Goal: Task Accomplishment & Management: Complete application form

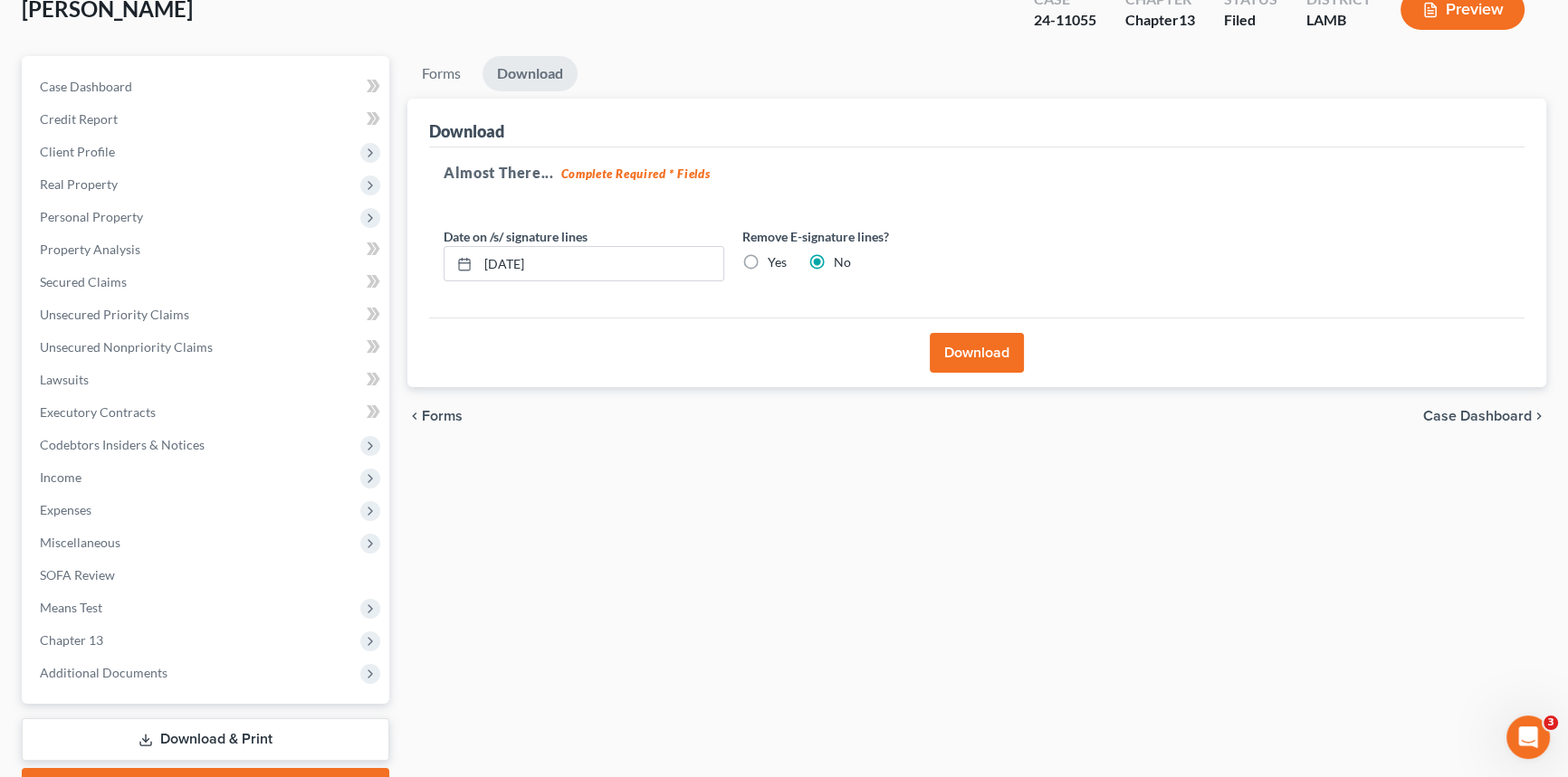
scroll to position [214, 0]
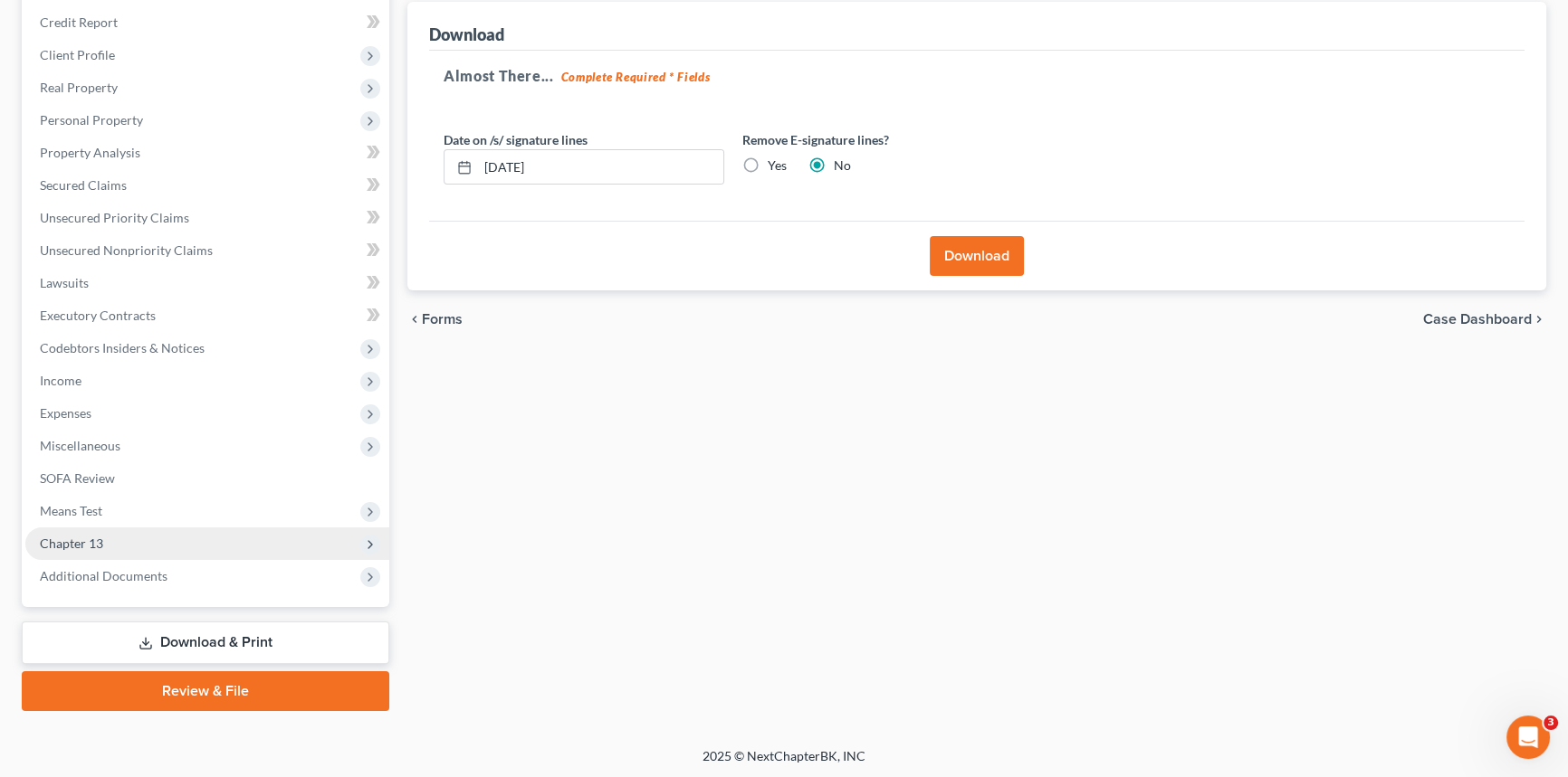
click at [114, 545] on span "Chapter 13" at bounding box center [207, 543] width 364 height 32
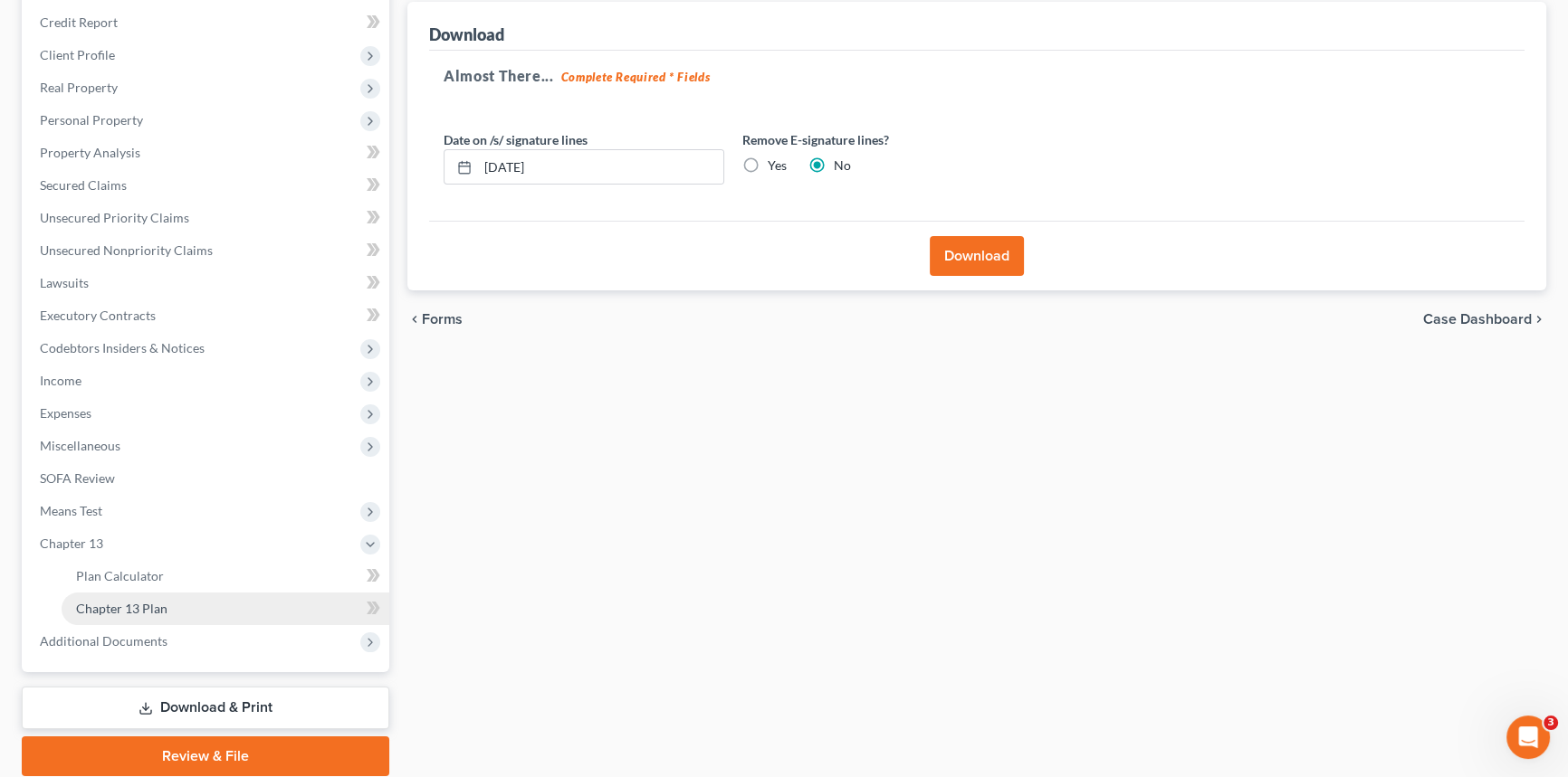
click at [163, 602] on span "Chapter 13 Plan" at bounding box center [122, 609] width 92 height 16
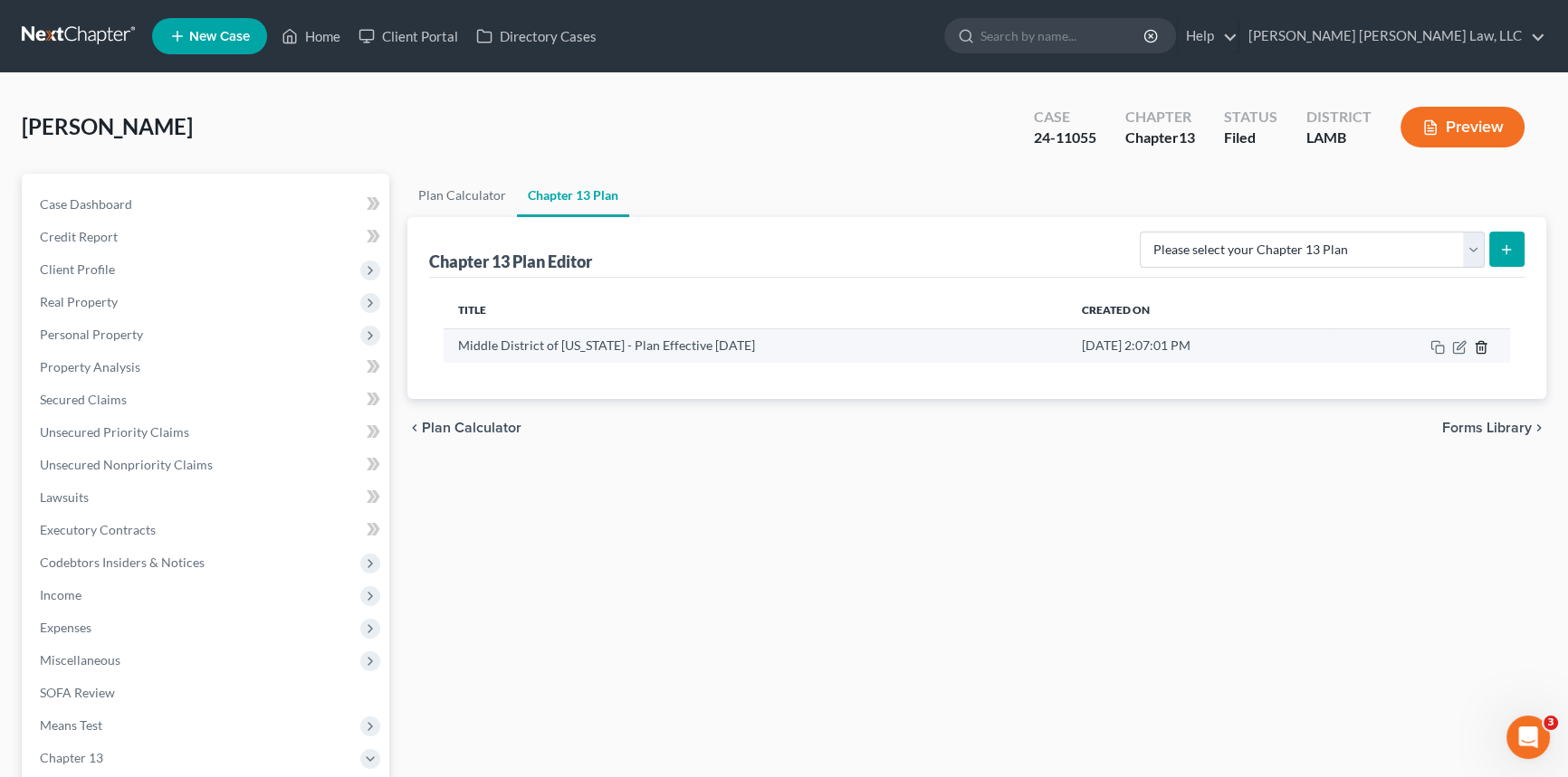
click at [1474, 347] on icon "button" at bounding box center [1480, 347] width 15 height 15
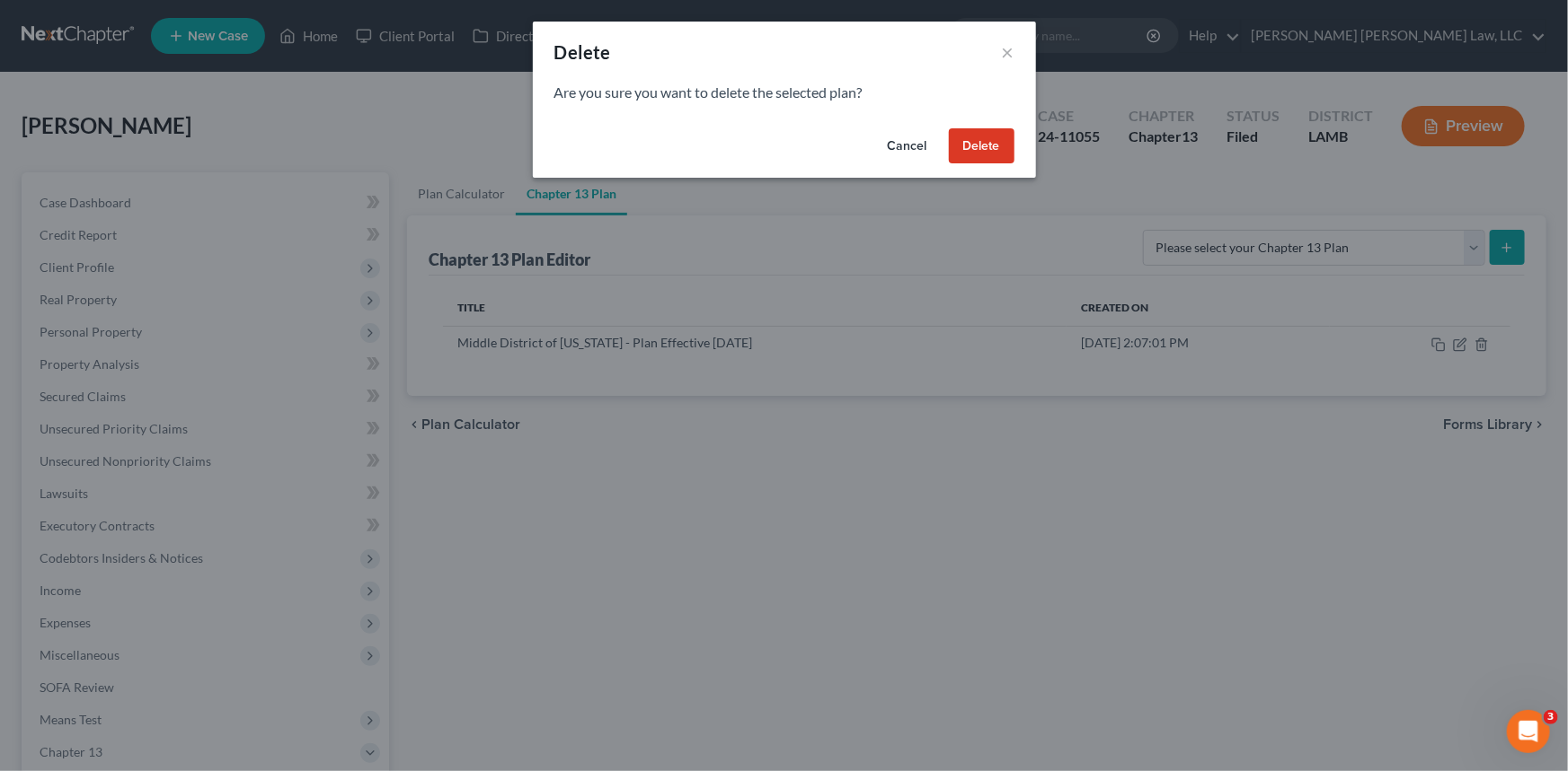
click at [907, 138] on button "Cancel" at bounding box center [907, 146] width 69 height 36
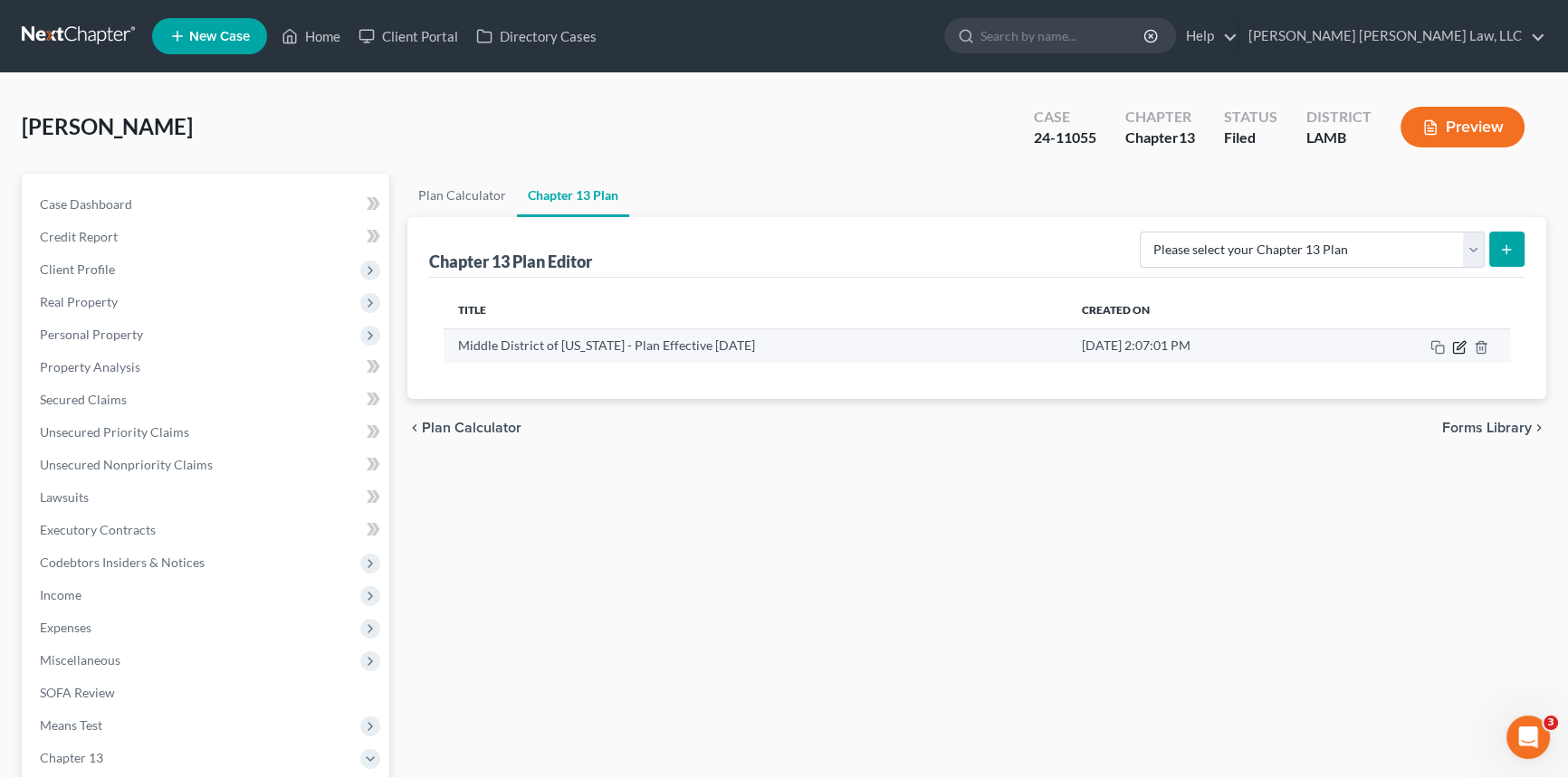
click at [1457, 348] on icon "button" at bounding box center [1460, 345] width 8 height 8
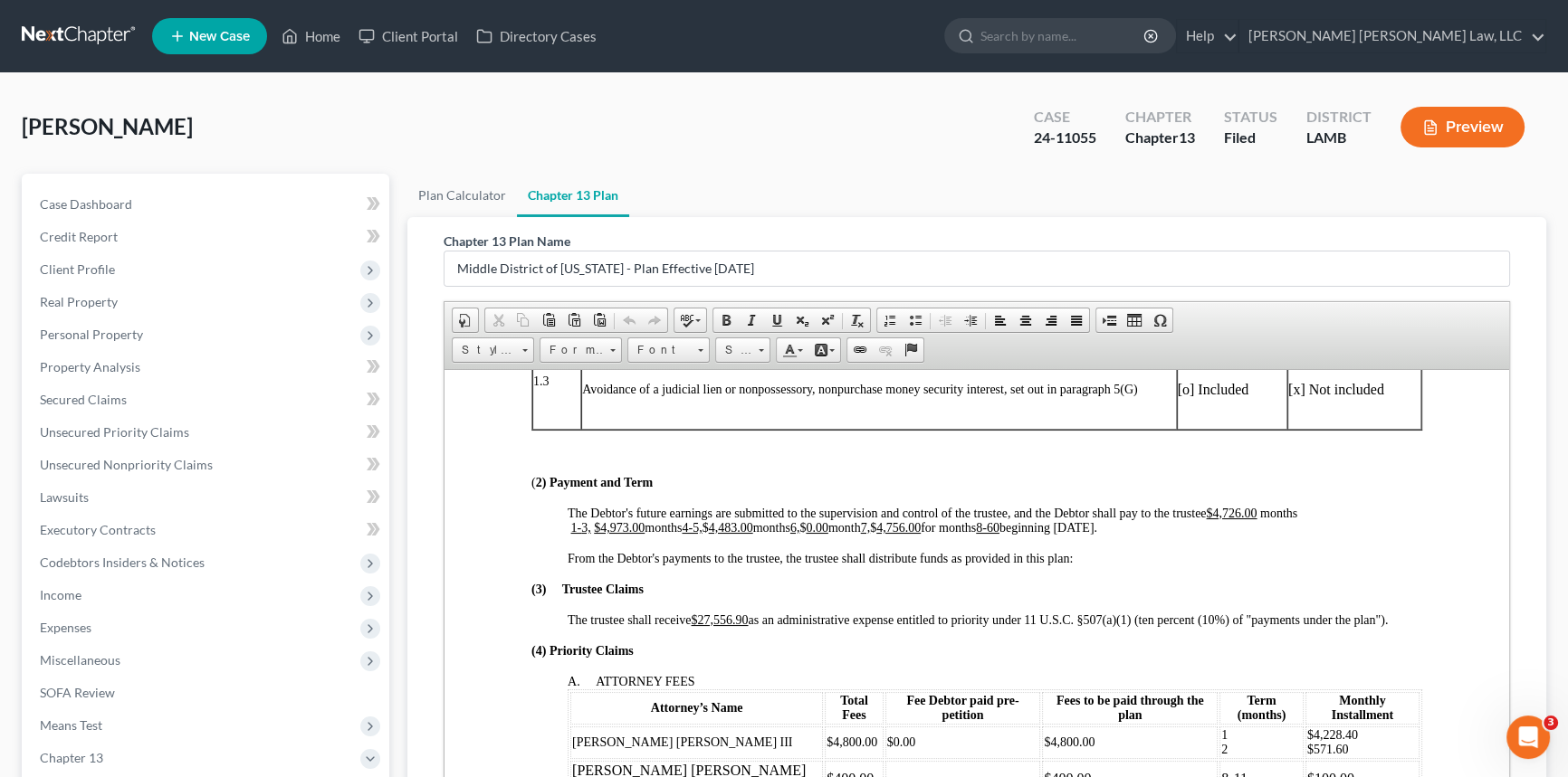
scroll to position [658, 0]
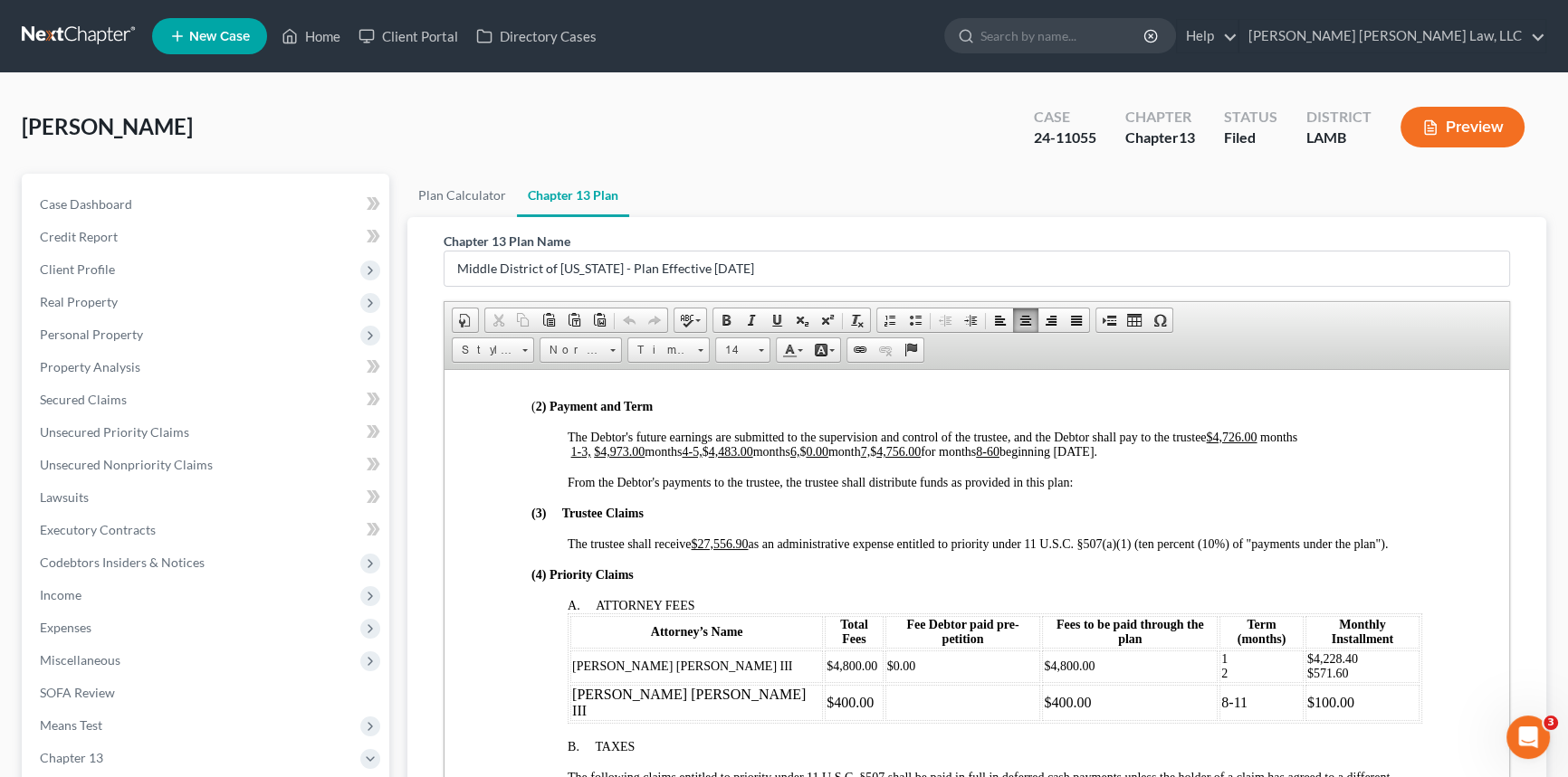
click at [802, 458] on span "The Debtor's future earnings are submitted to the supervision and control of th…" at bounding box center [932, 443] width 729 height 28
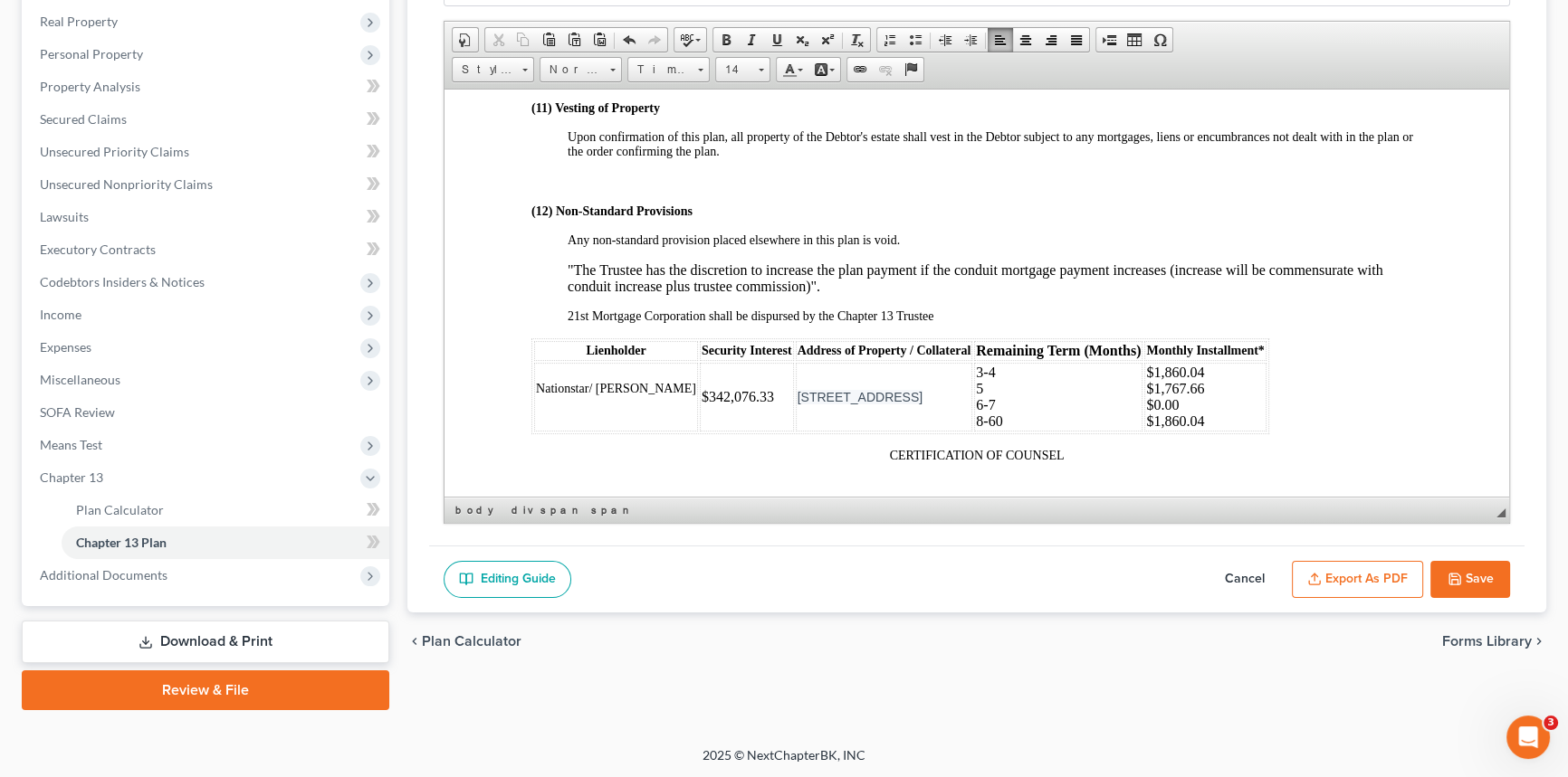
scroll to position [5419, 0]
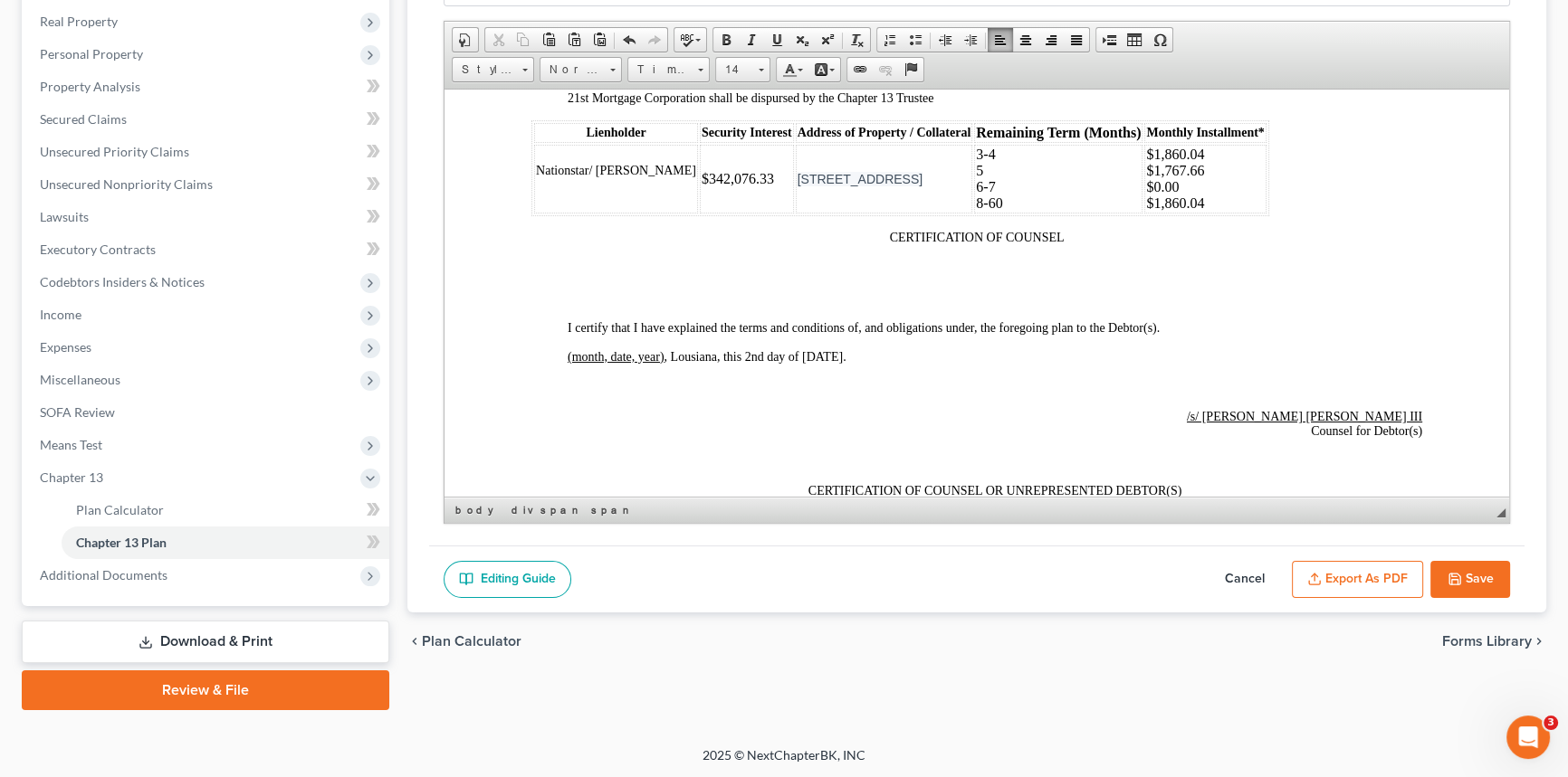
click at [1371, 571] on button "Export as PDF" at bounding box center [1357, 579] width 131 height 38
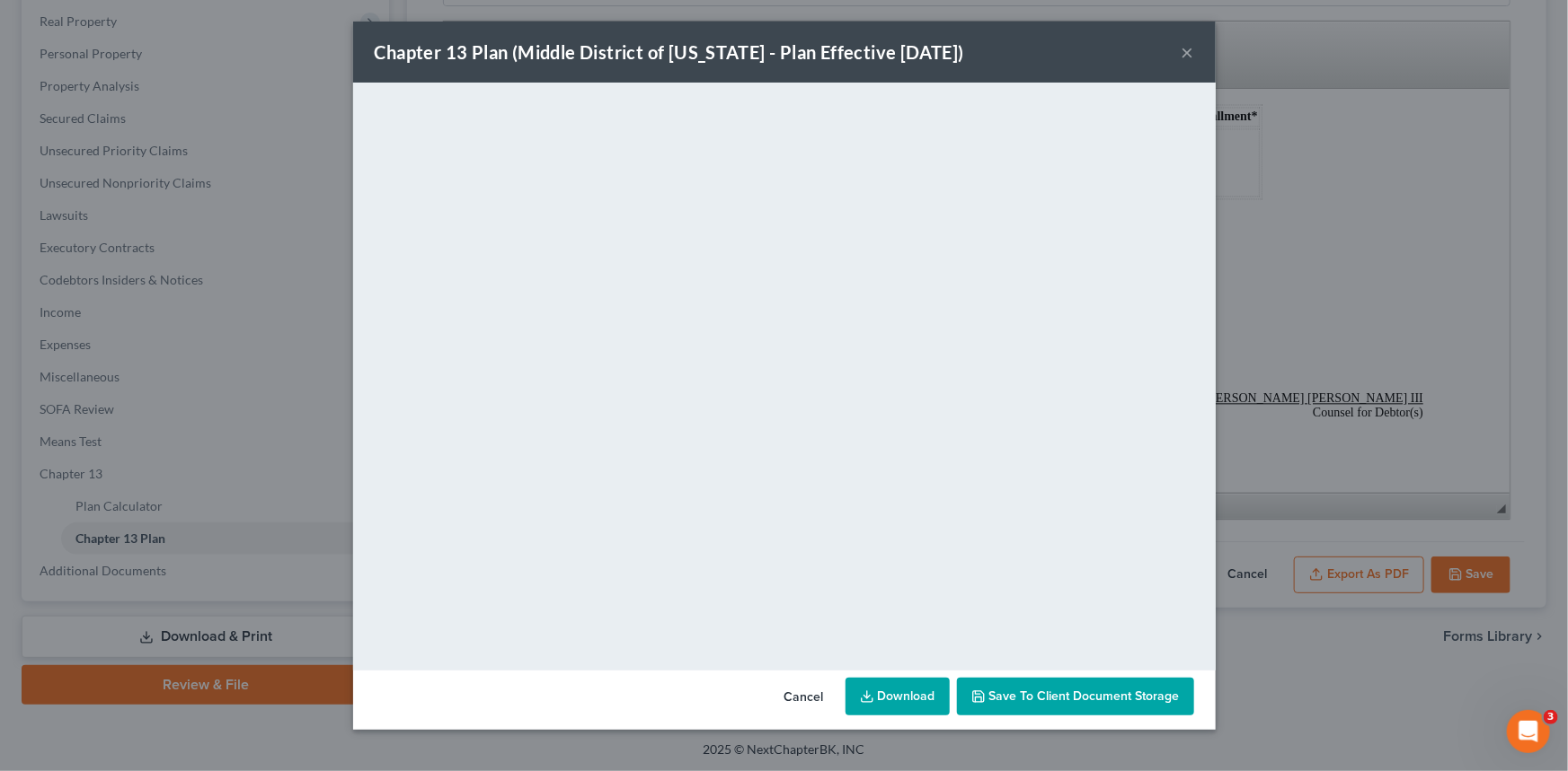
click at [1185, 52] on button "×" at bounding box center [1187, 52] width 13 height 21
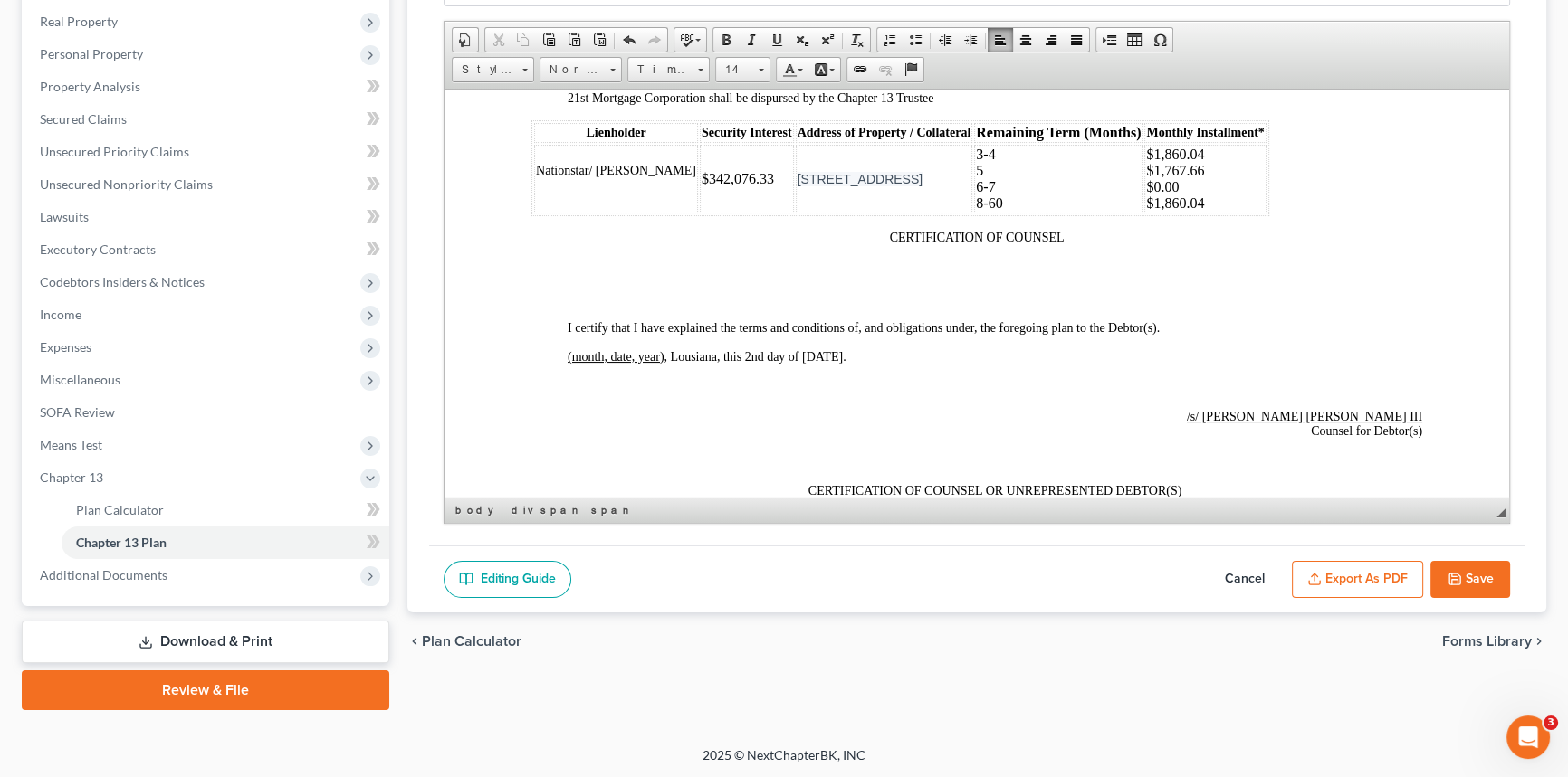
click at [1490, 580] on button "Save" at bounding box center [1470, 579] width 80 height 38
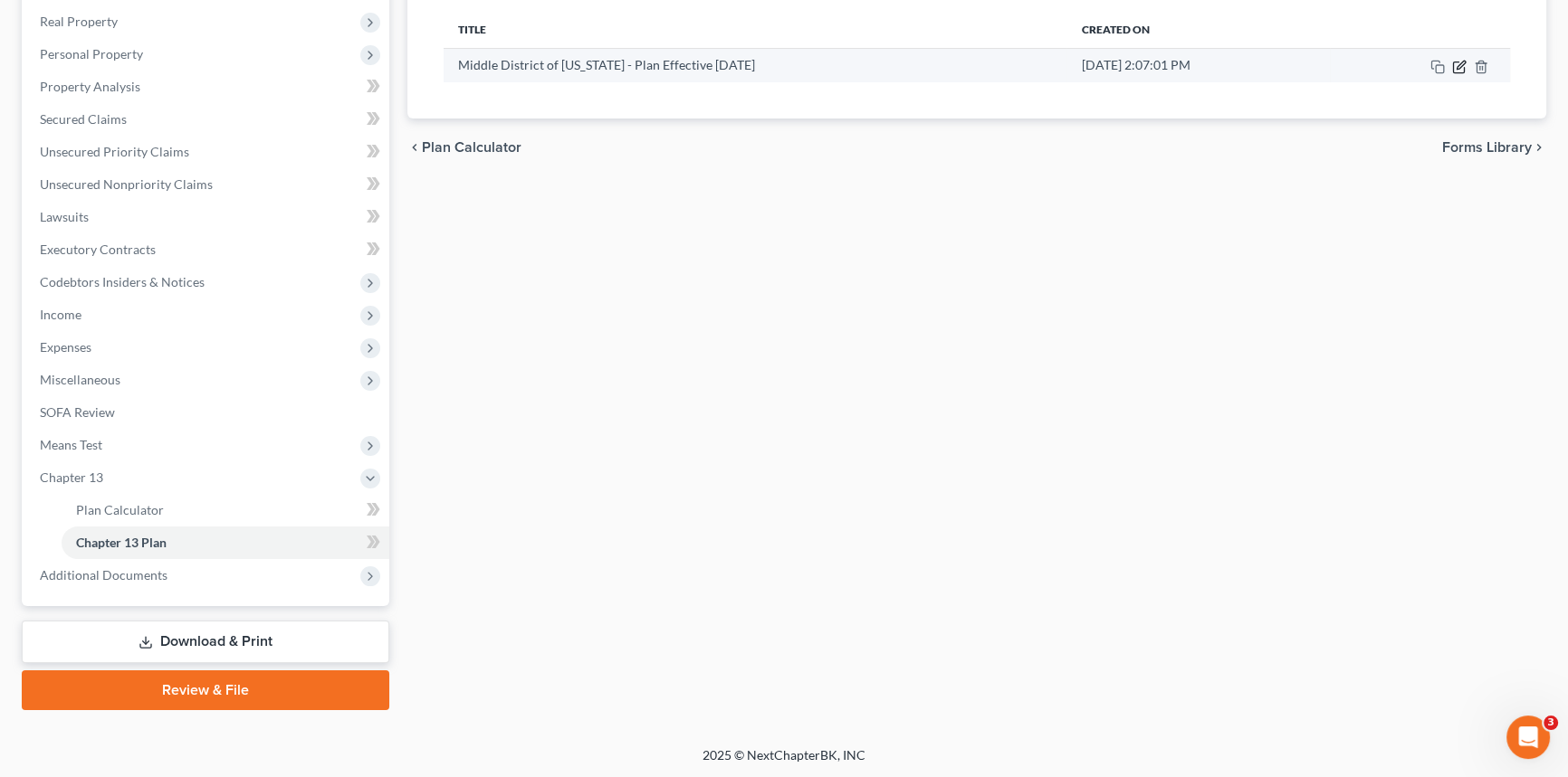
click at [1459, 60] on icon "button" at bounding box center [1459, 66] width 15 height 15
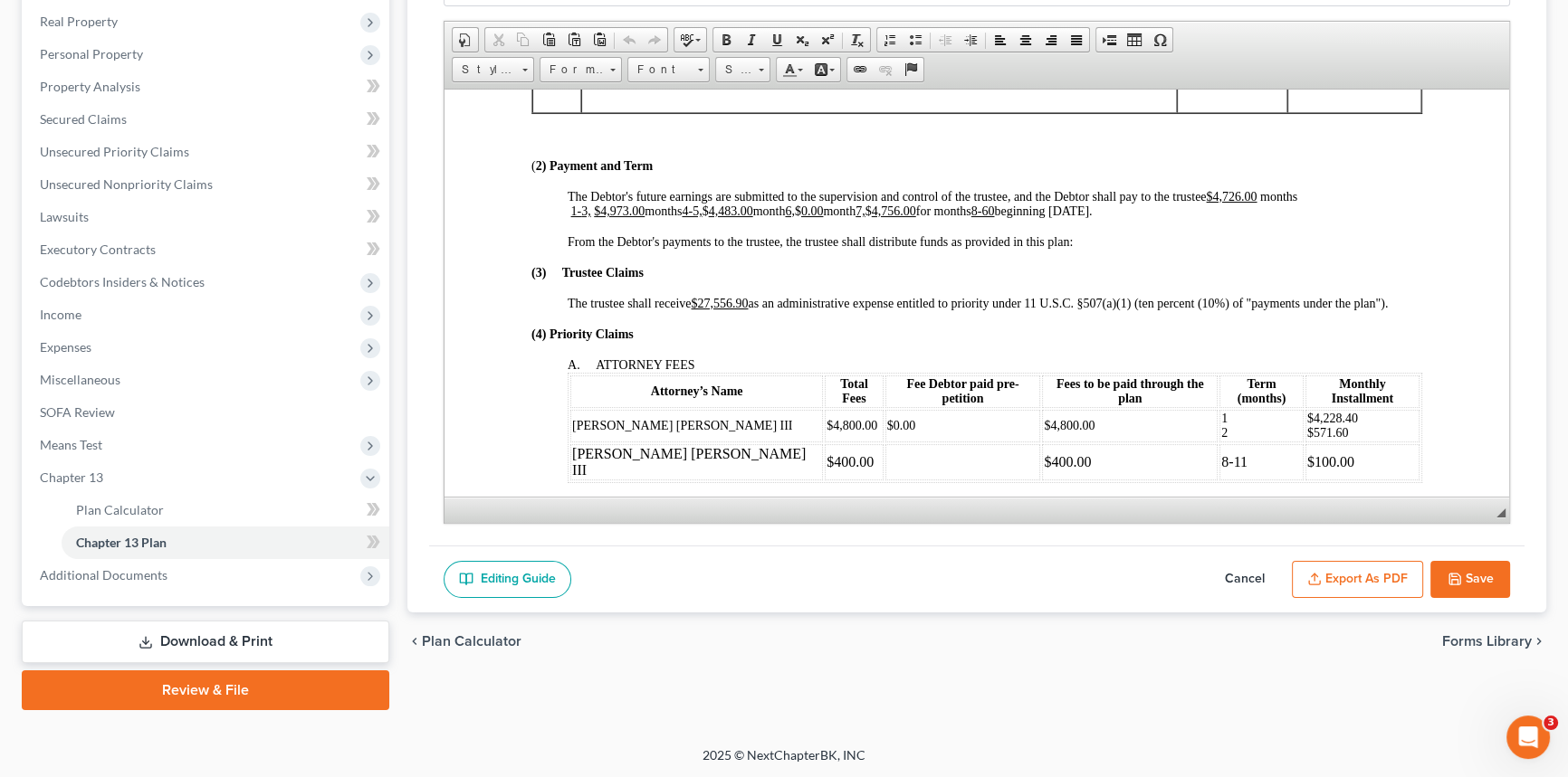
scroll to position [658, 0]
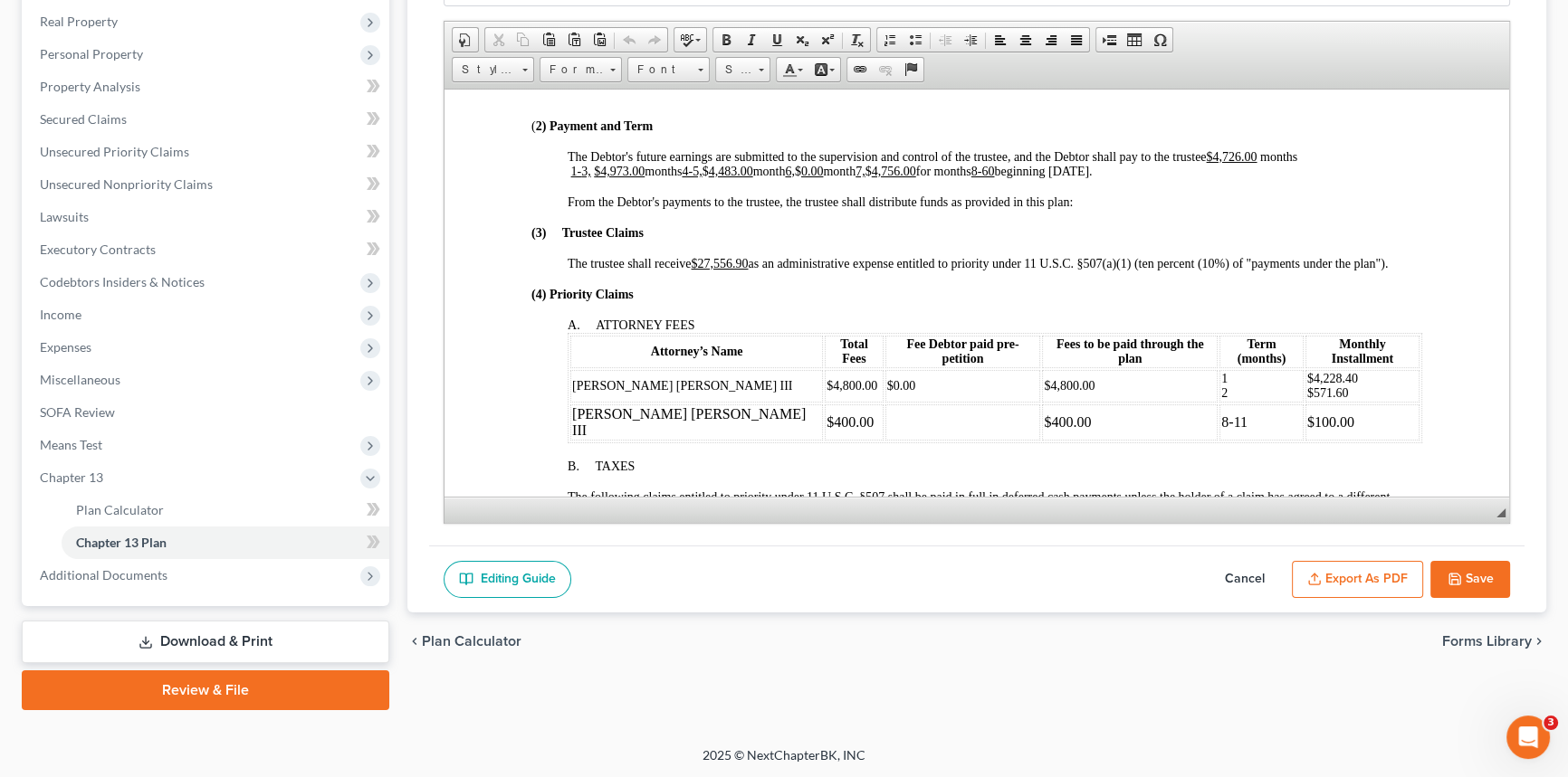
click at [568, 177] on span "The Debtor's future earnings are submitted to the supervision and control of th…" at bounding box center [932, 163] width 729 height 28
click at [1333, 564] on button "Export as PDF" at bounding box center [1357, 579] width 131 height 38
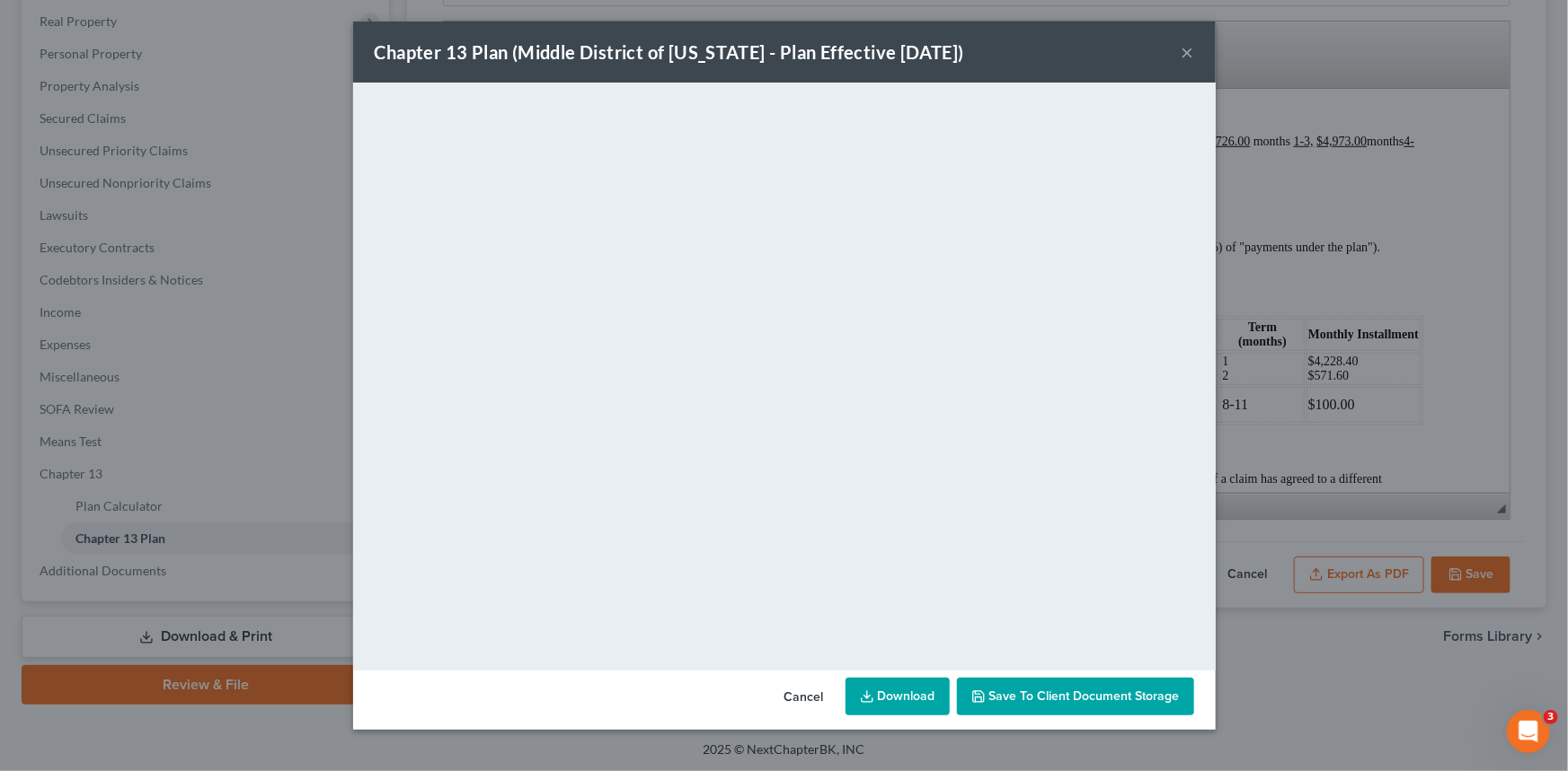
click at [1183, 53] on button "×" at bounding box center [1187, 52] width 13 height 21
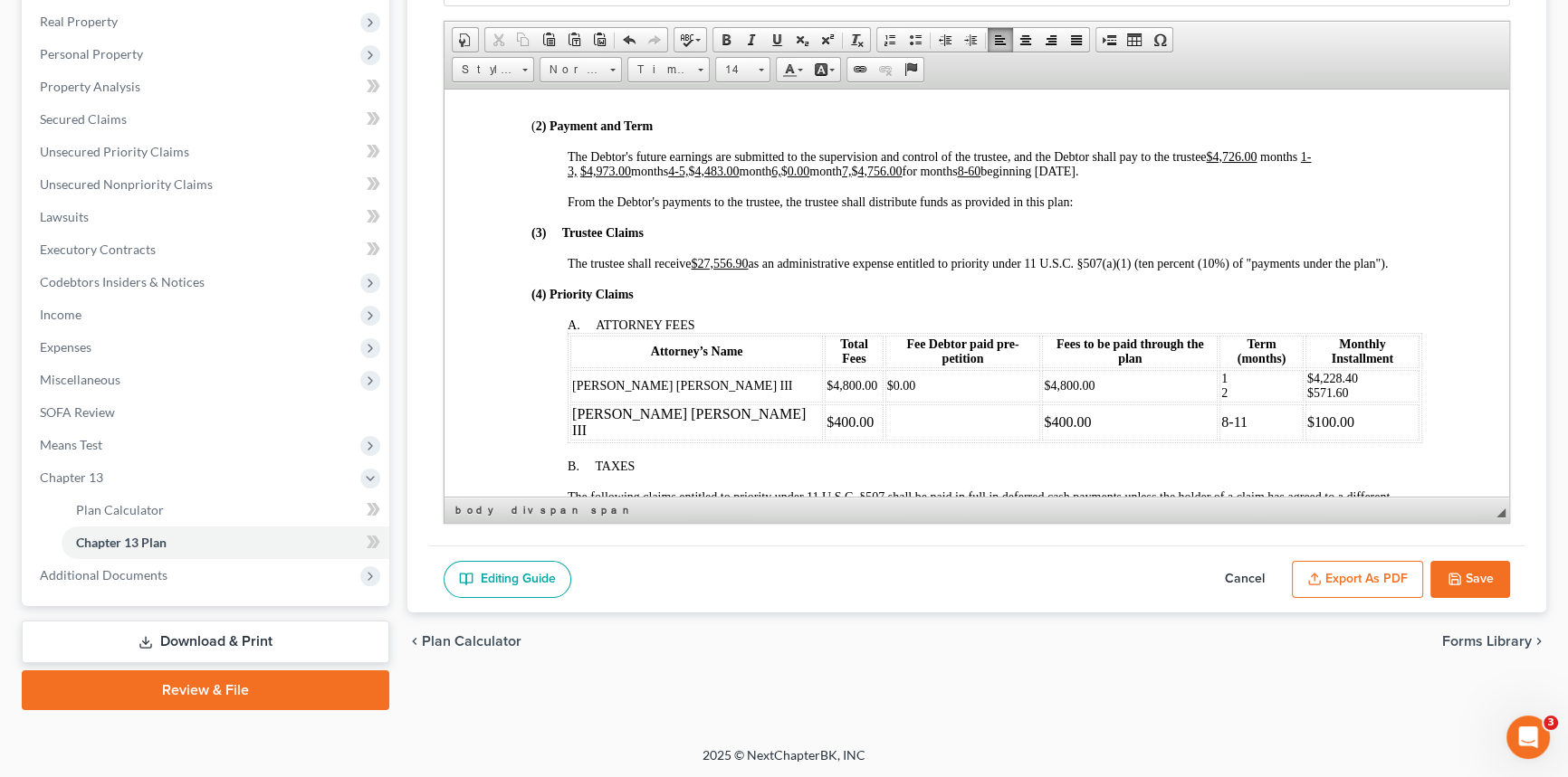
click at [1494, 583] on button "Save" at bounding box center [1470, 579] width 80 height 38
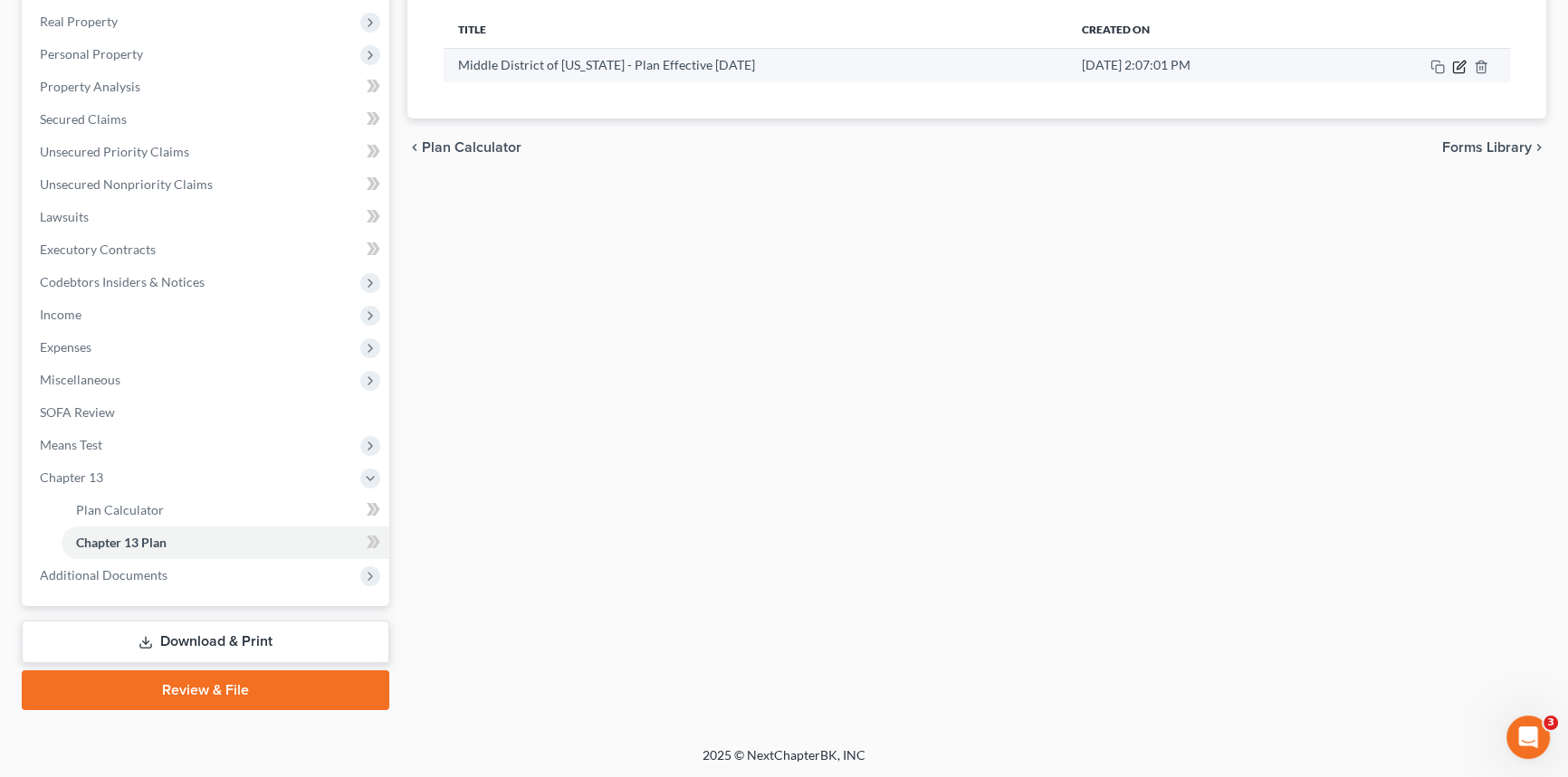
click at [1460, 64] on icon "button" at bounding box center [1460, 64] width 8 height 8
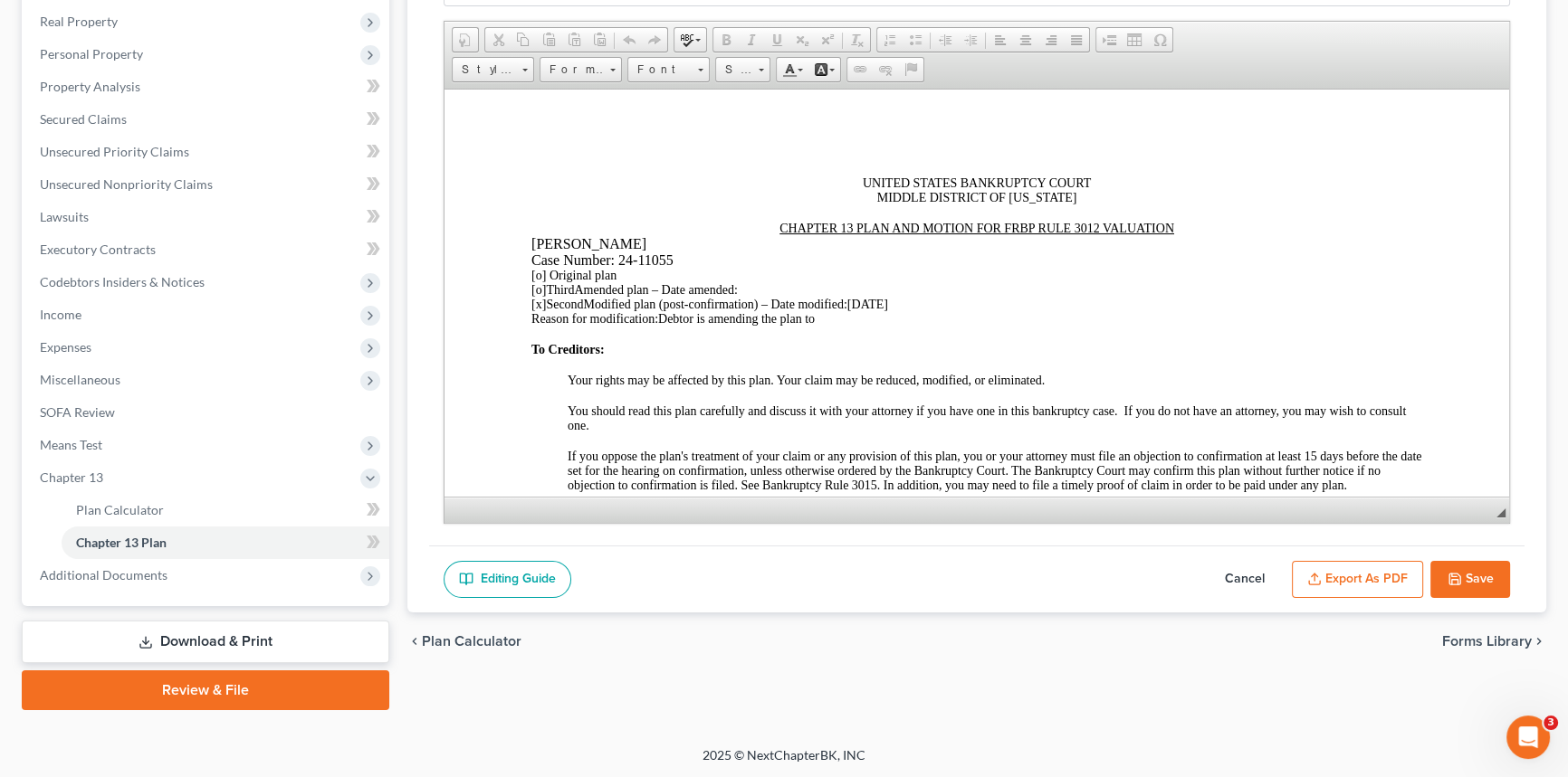
scroll to position [0, 0]
click at [841, 326] on div "Reason for modification: Debtor is amending the plan to" at bounding box center [977, 318] width 891 height 15
click at [1360, 577] on button "Export as PDF" at bounding box center [1357, 579] width 131 height 38
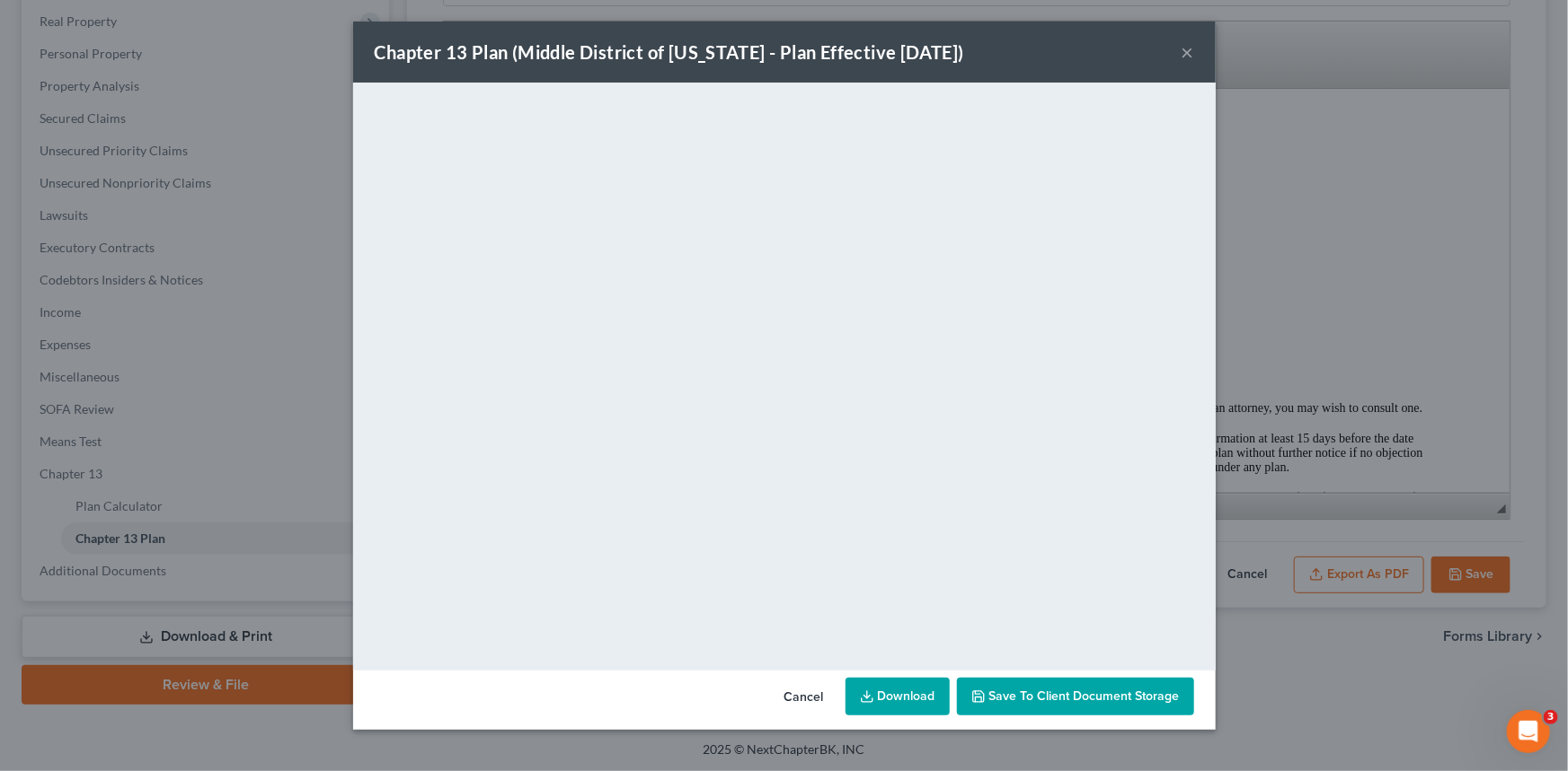
click at [1185, 53] on button "×" at bounding box center [1187, 52] width 13 height 21
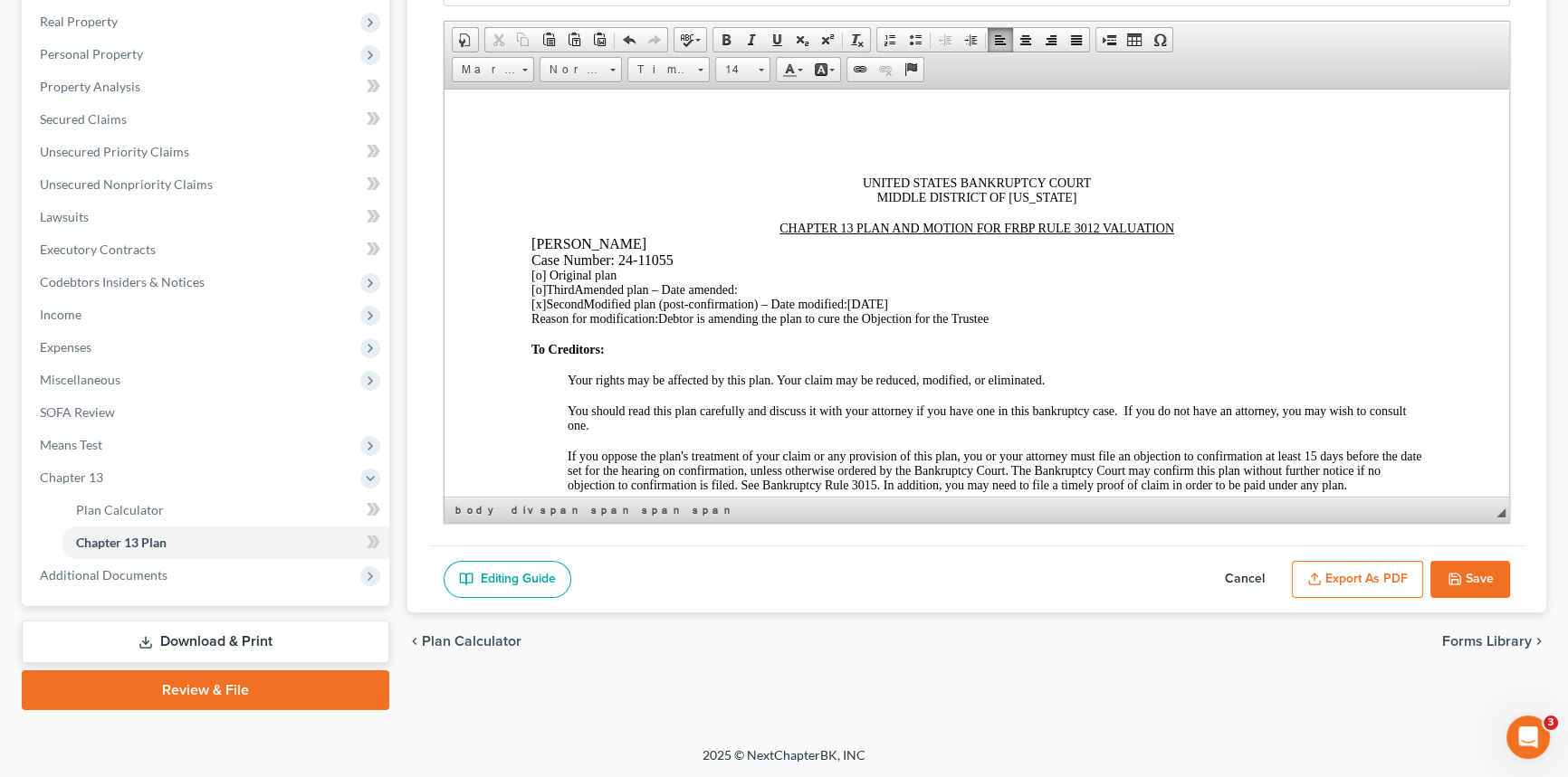
click at [1469, 579] on button "Save" at bounding box center [1470, 579] width 80 height 38
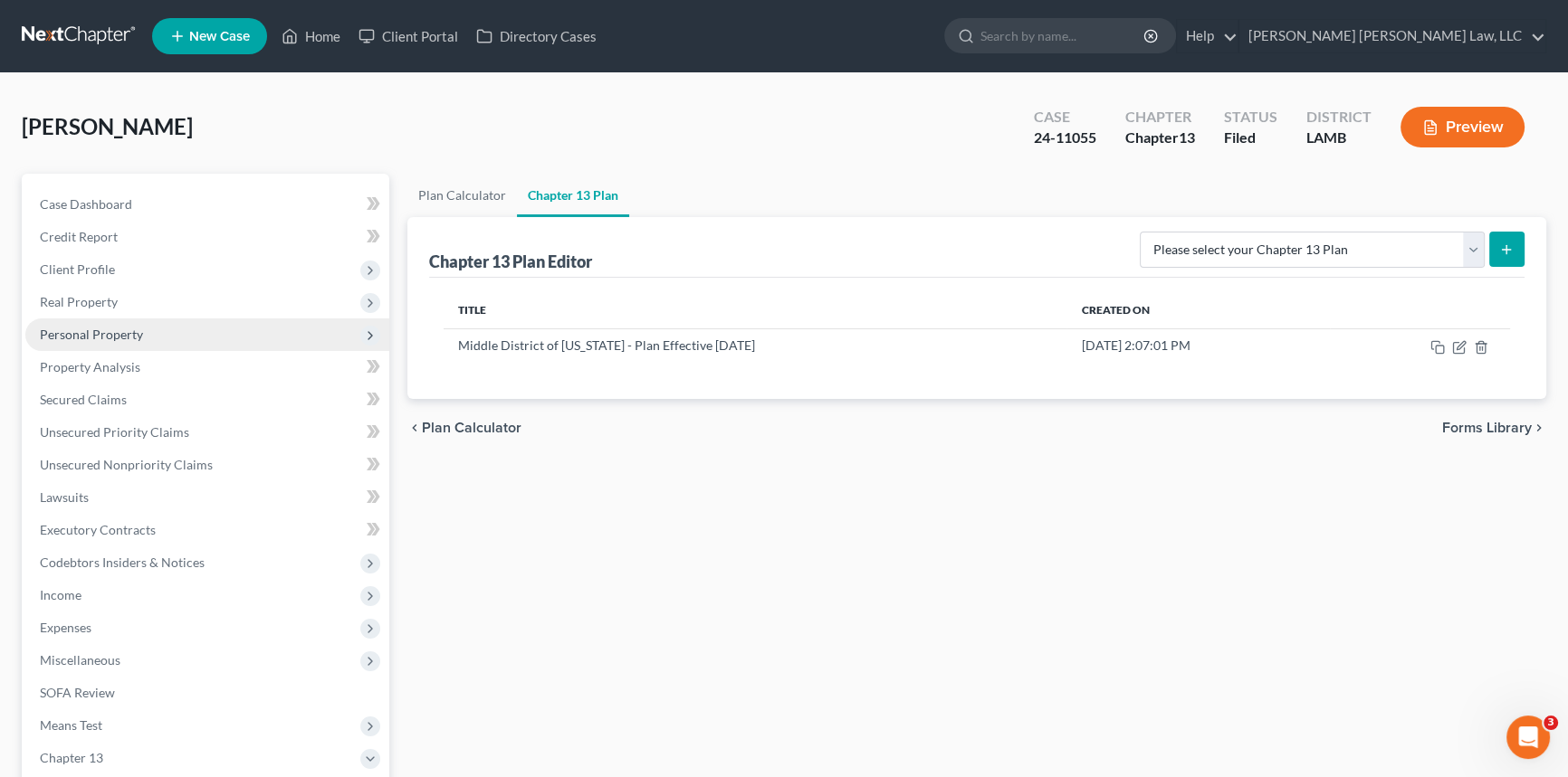
click at [128, 328] on span "Personal Property" at bounding box center [92, 335] width 103 height 16
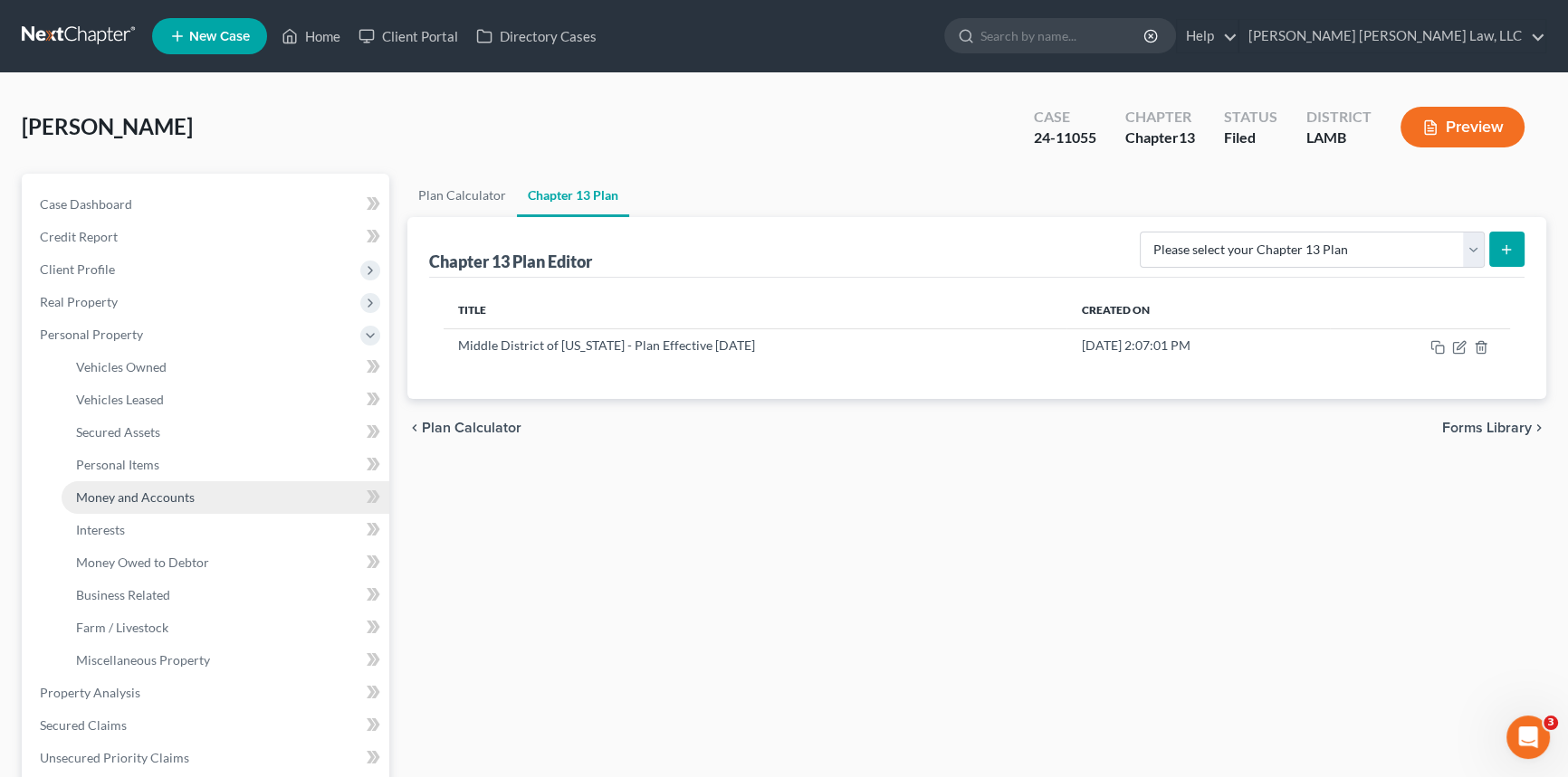
click at [145, 494] on span "Money and Accounts" at bounding box center [135, 498] width 119 height 16
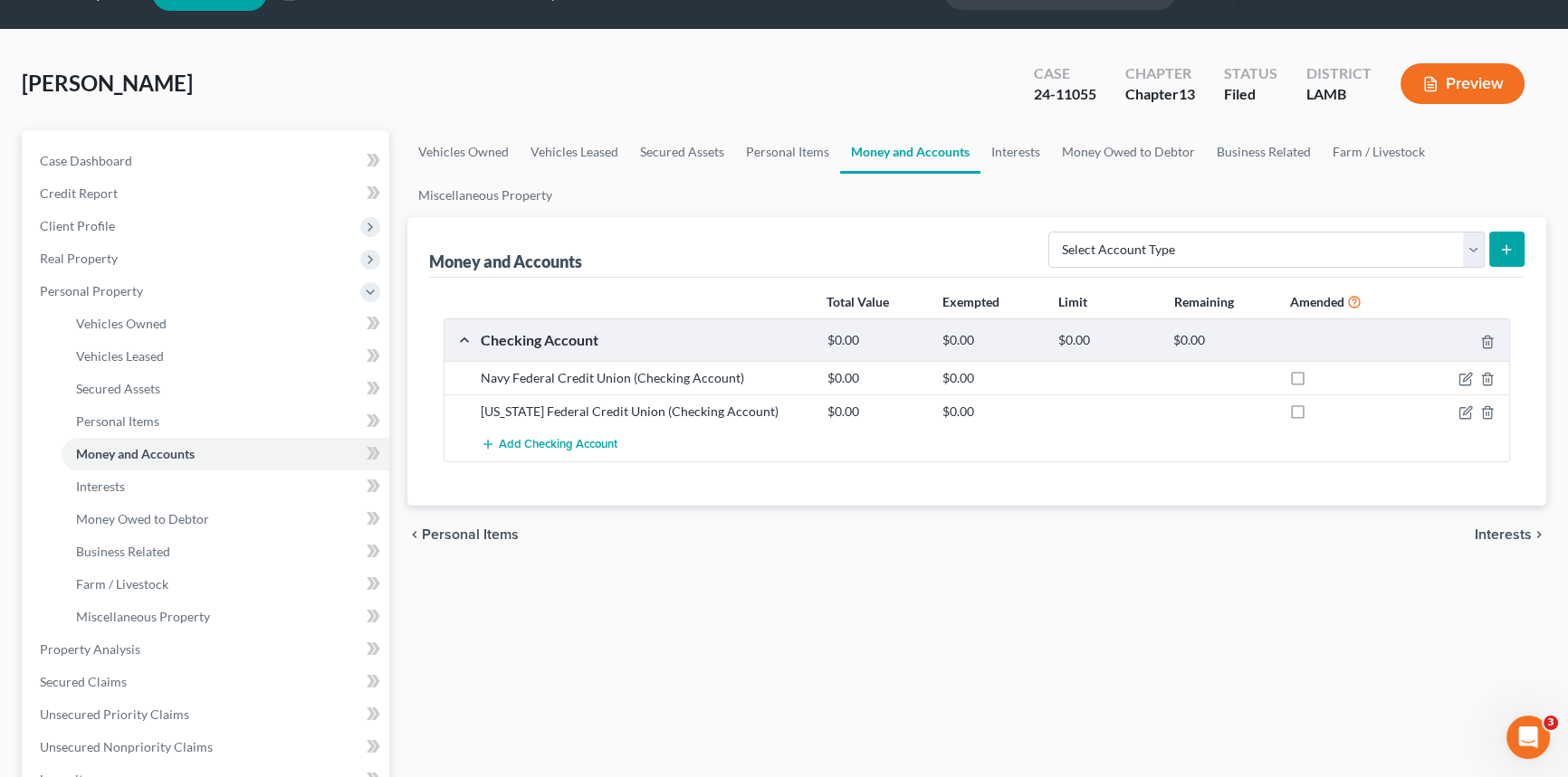
scroll to position [82, 0]
